Goal: Find specific page/section: Find specific page/section

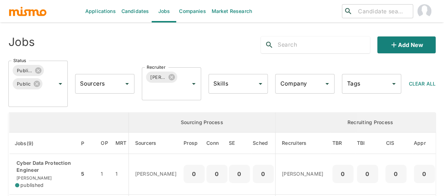
click at [382, 12] on input "search" at bounding box center [382, 11] width 55 height 10
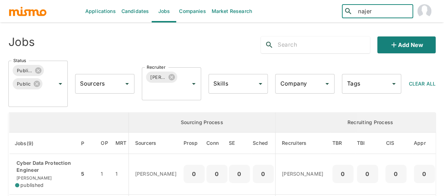
type input "najera"
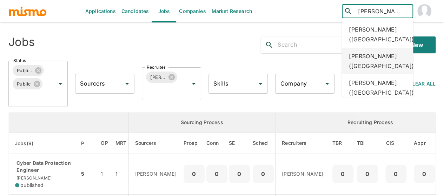
click at [376, 67] on div "Mauricio Najera Ferreto (Costa Rica)" at bounding box center [377, 61] width 71 height 27
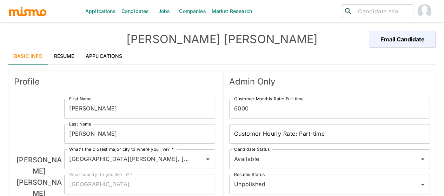
click at [66, 53] on link "Resume" at bounding box center [64, 56] width 32 height 17
